Goal: Transaction & Acquisition: Purchase product/service

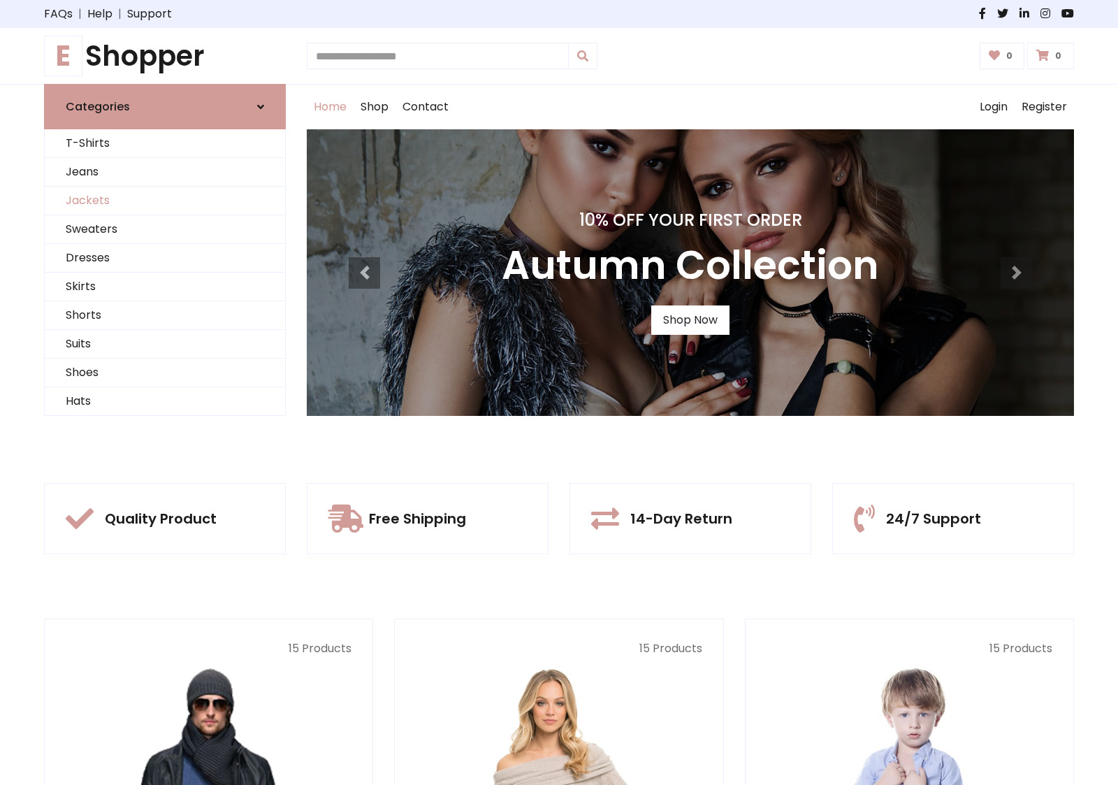
click at [165, 201] on link "Jackets" at bounding box center [165, 201] width 240 height 29
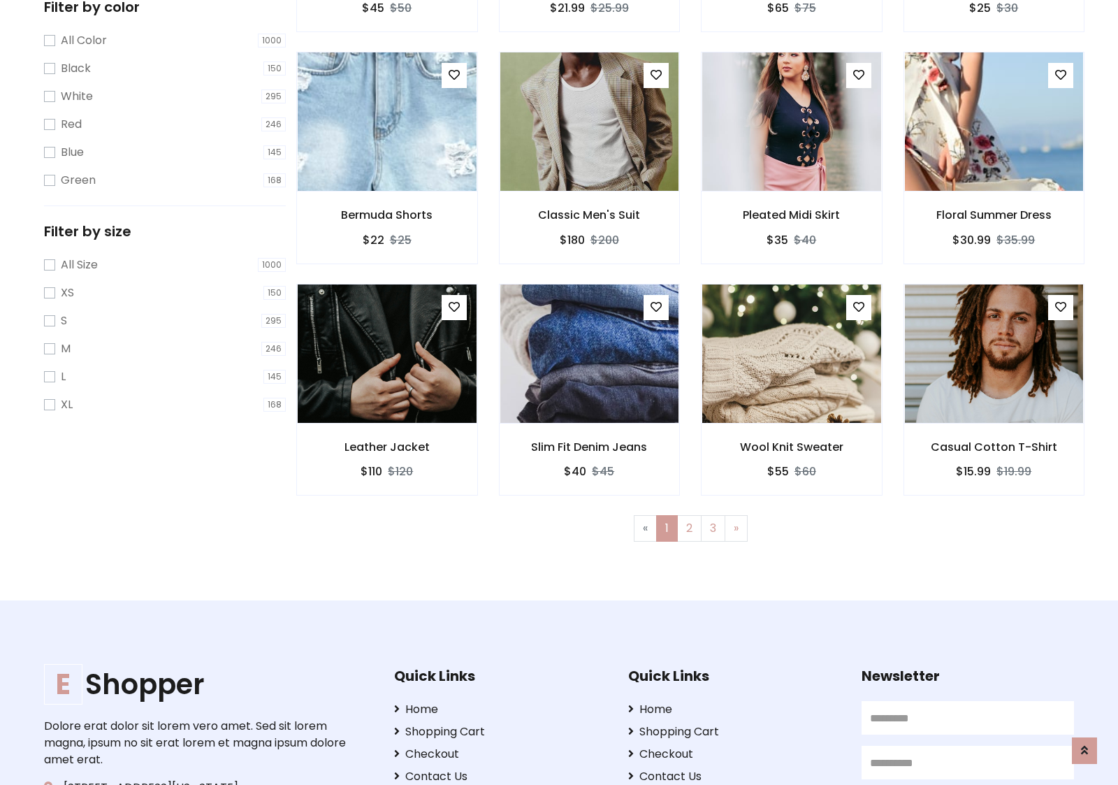
scroll to position [632, 0]
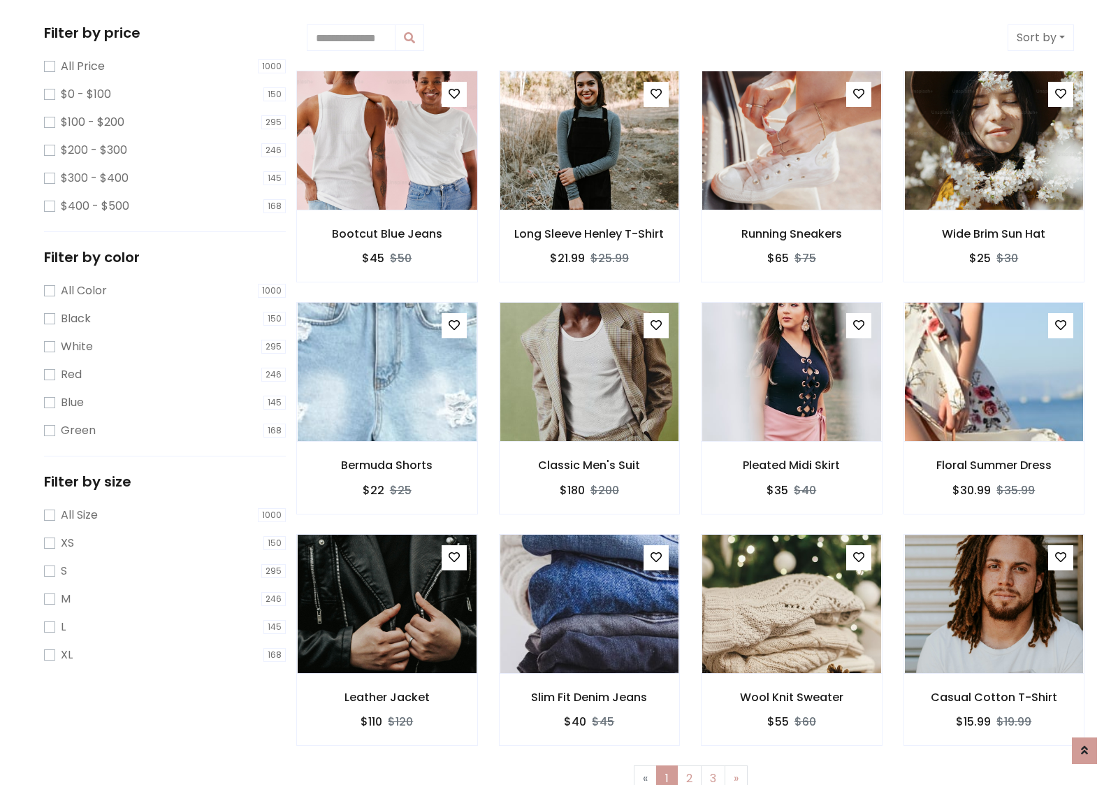
scroll to position [0, 0]
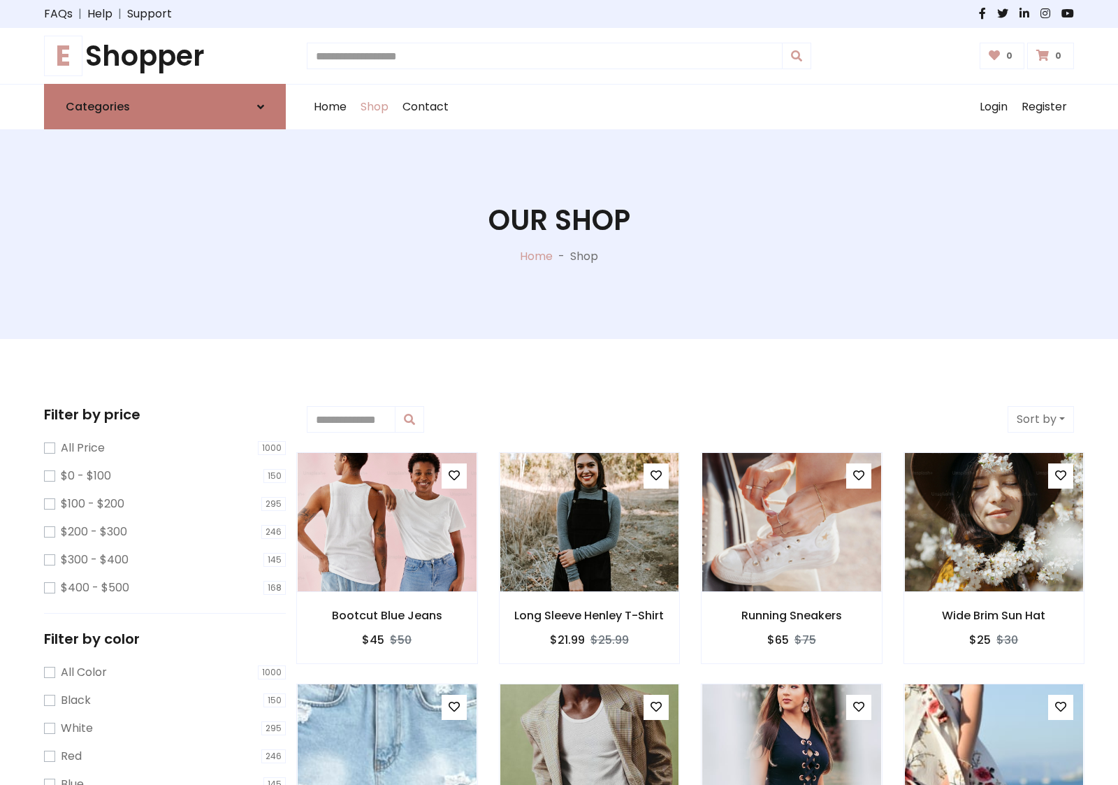
click at [165, 106] on link "Categories" at bounding box center [165, 106] width 242 height 45
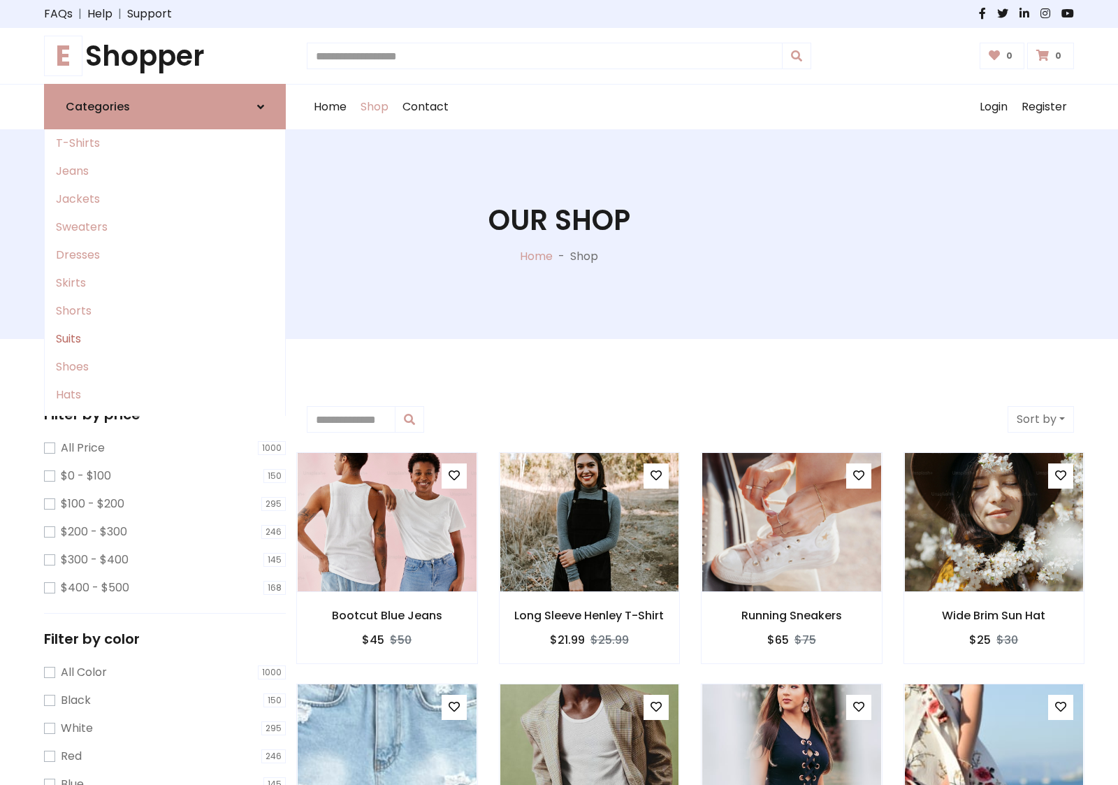
click at [165, 339] on link "Suits" at bounding box center [165, 339] width 240 height 28
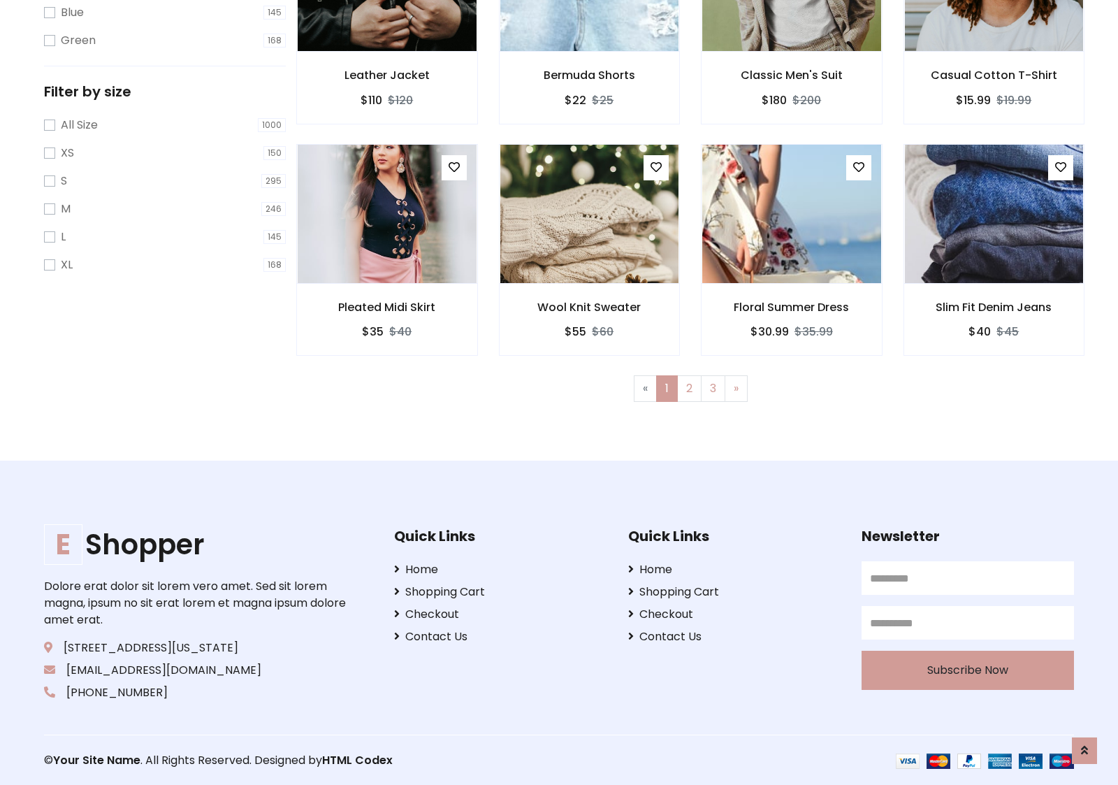
scroll to position [772, 0]
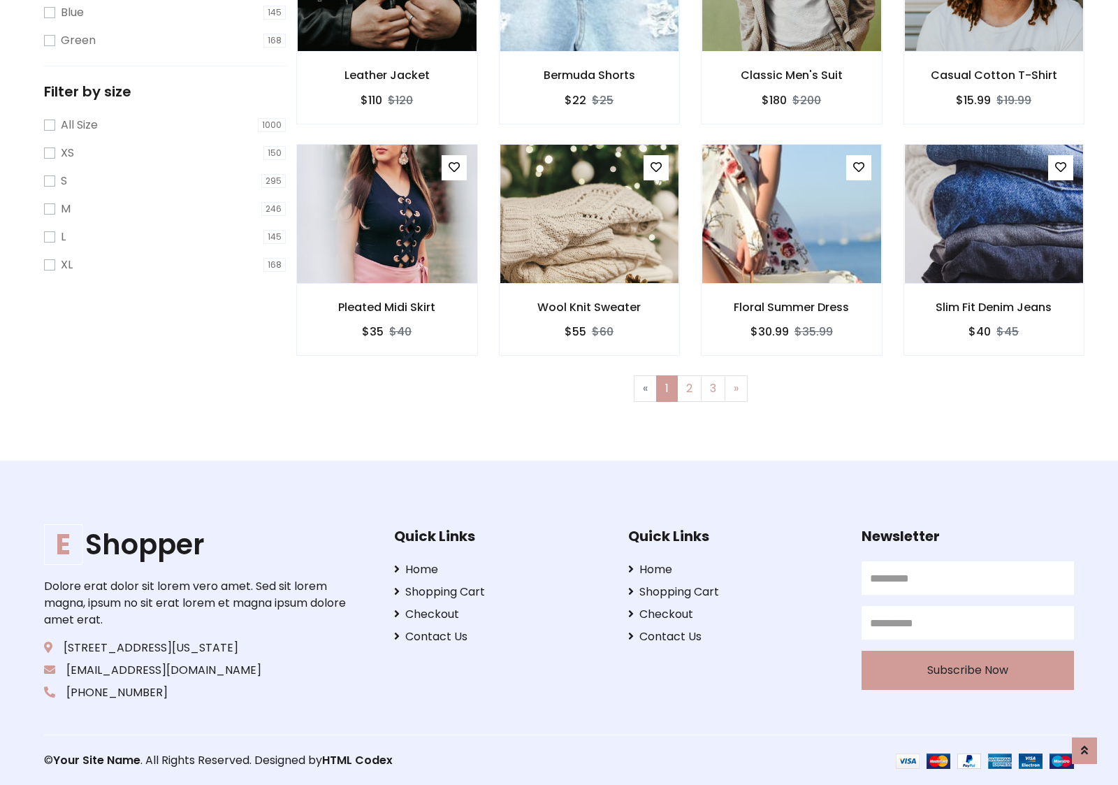
click at [387, 213] on img at bounding box center [387, 214] width 215 height 336
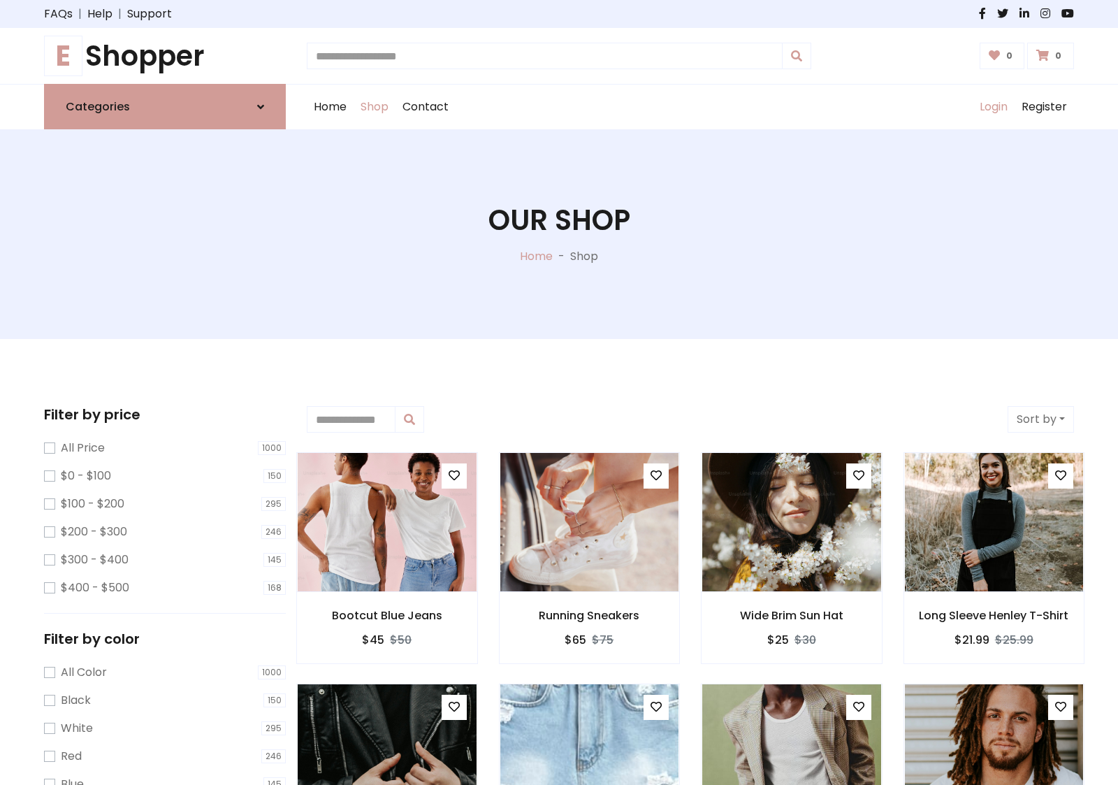
click at [993, 107] on link "Login" at bounding box center [994, 107] width 42 height 45
click at [261, 106] on icon at bounding box center [260, 106] width 7 height 11
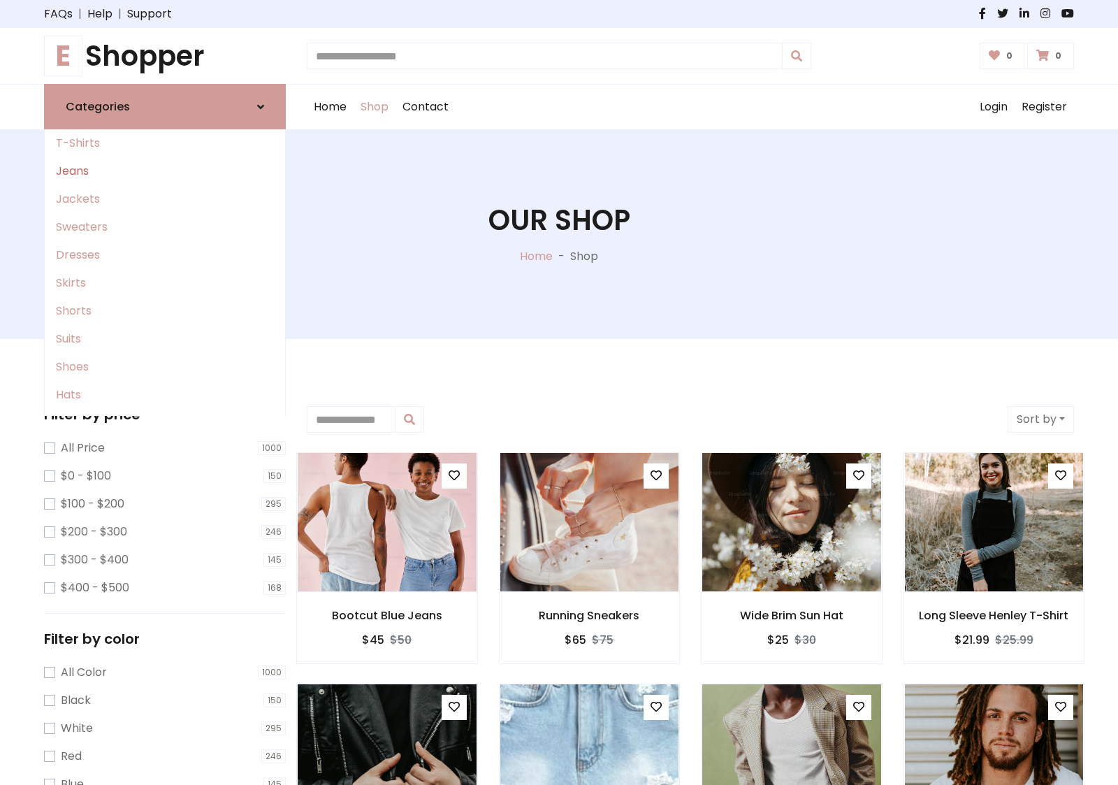
click at [165, 171] on link "Jeans" at bounding box center [165, 171] width 240 height 28
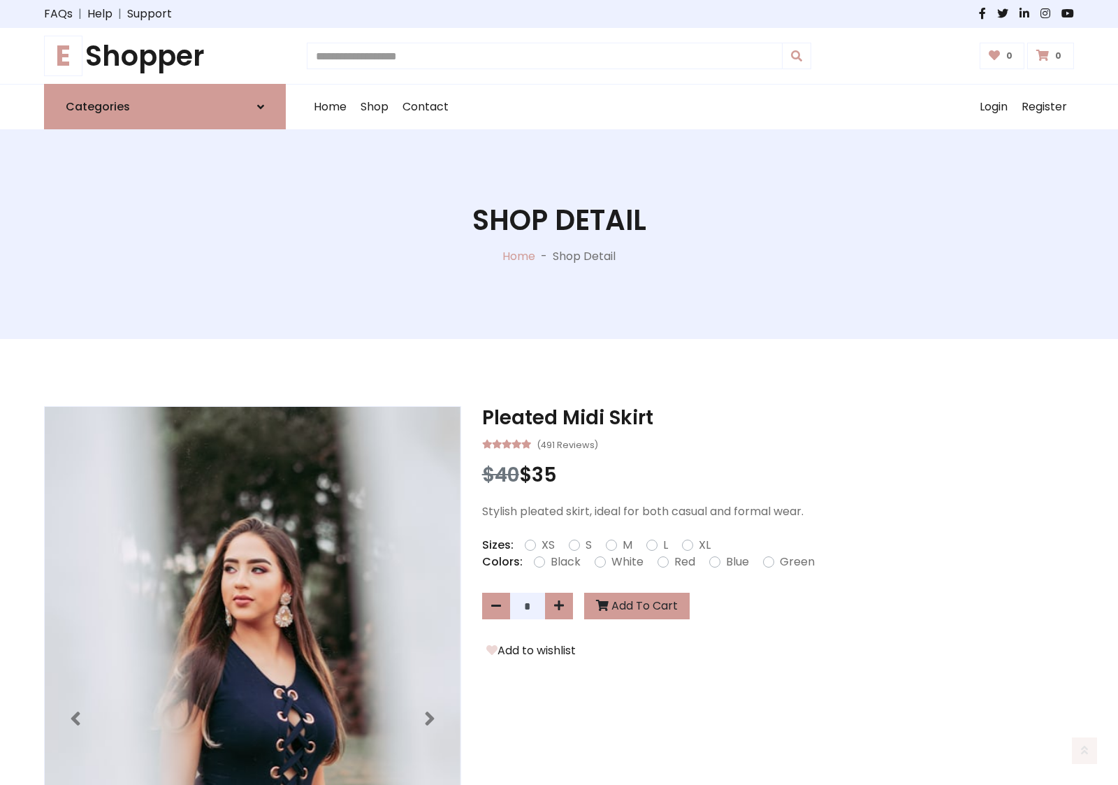
scroll to position [1200, 0]
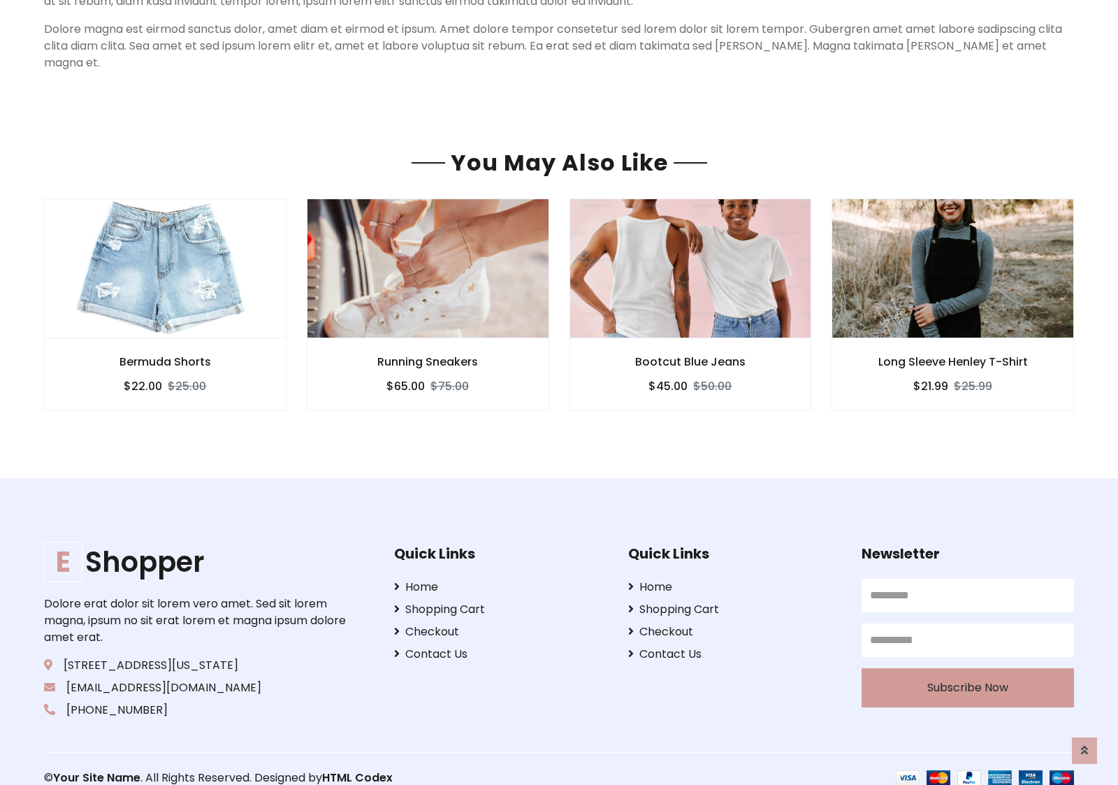
scroll to position [1200, 0]
